Goal: Task Accomplishment & Management: Complete application form

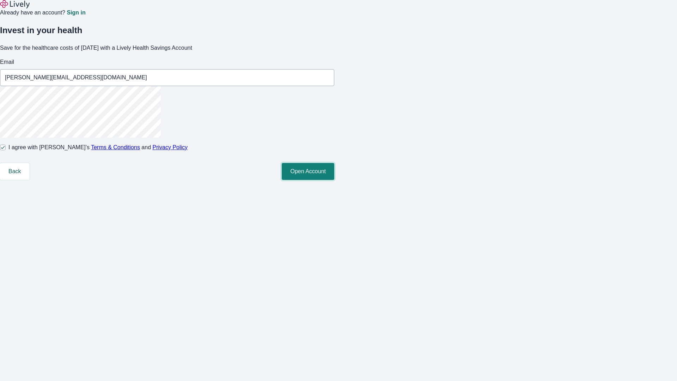
click at [334, 180] on button "Open Account" at bounding box center [308, 171] width 53 height 17
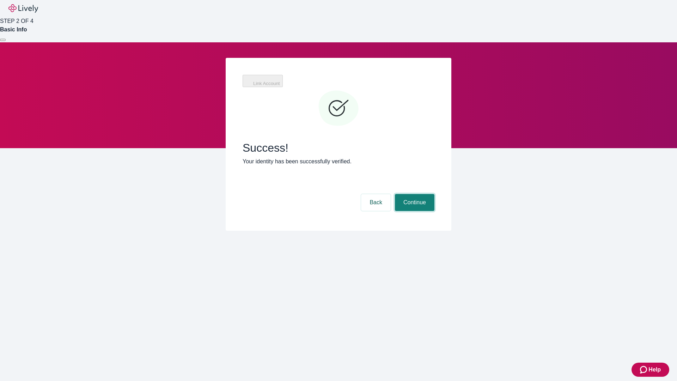
click at [414, 194] on button "Continue" at bounding box center [414, 202] width 39 height 17
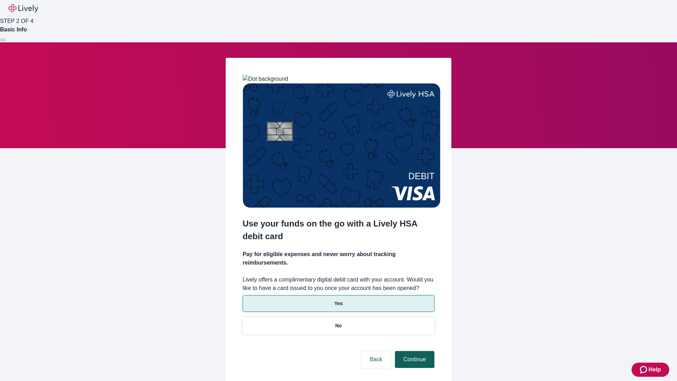
click at [338, 300] on p "Yes" at bounding box center [338, 303] width 8 height 7
click at [414, 351] on button "Continue" at bounding box center [414, 359] width 39 height 17
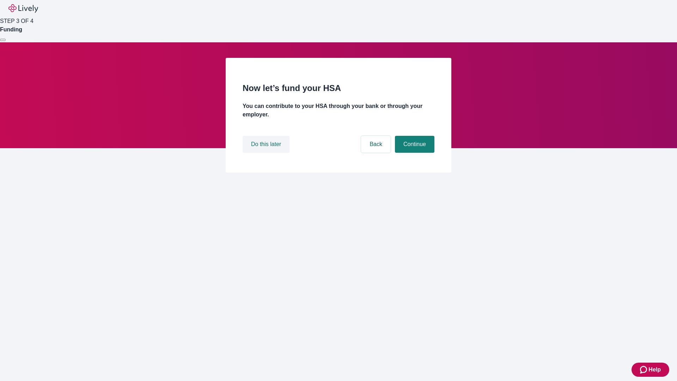
click at [267, 153] on button "Do this later" at bounding box center [266, 144] width 47 height 17
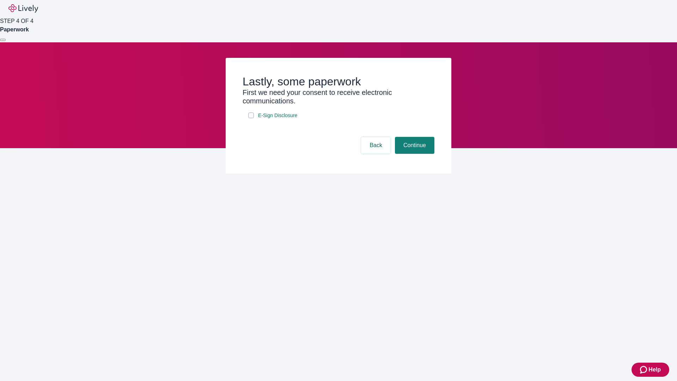
click at [251, 118] on input "E-Sign Disclosure" at bounding box center [251, 115] width 6 height 6
checkbox input "true"
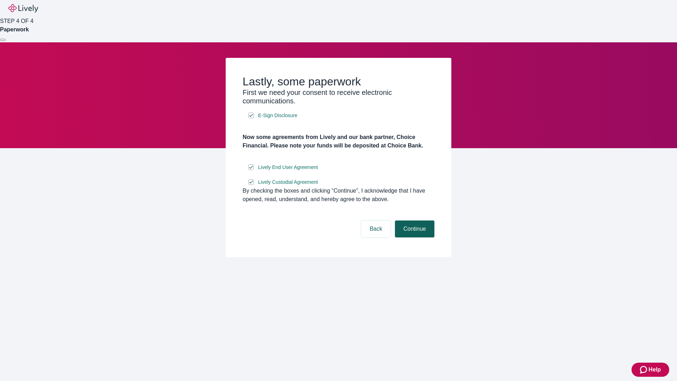
click at [414, 237] on button "Continue" at bounding box center [414, 228] width 39 height 17
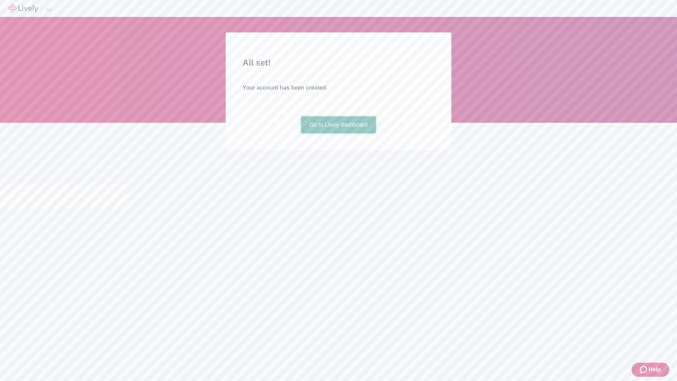
click at [338, 133] on link "Go to Lively dashboard" at bounding box center [338, 124] width 75 height 17
